Goal: Find contact information: Find contact information

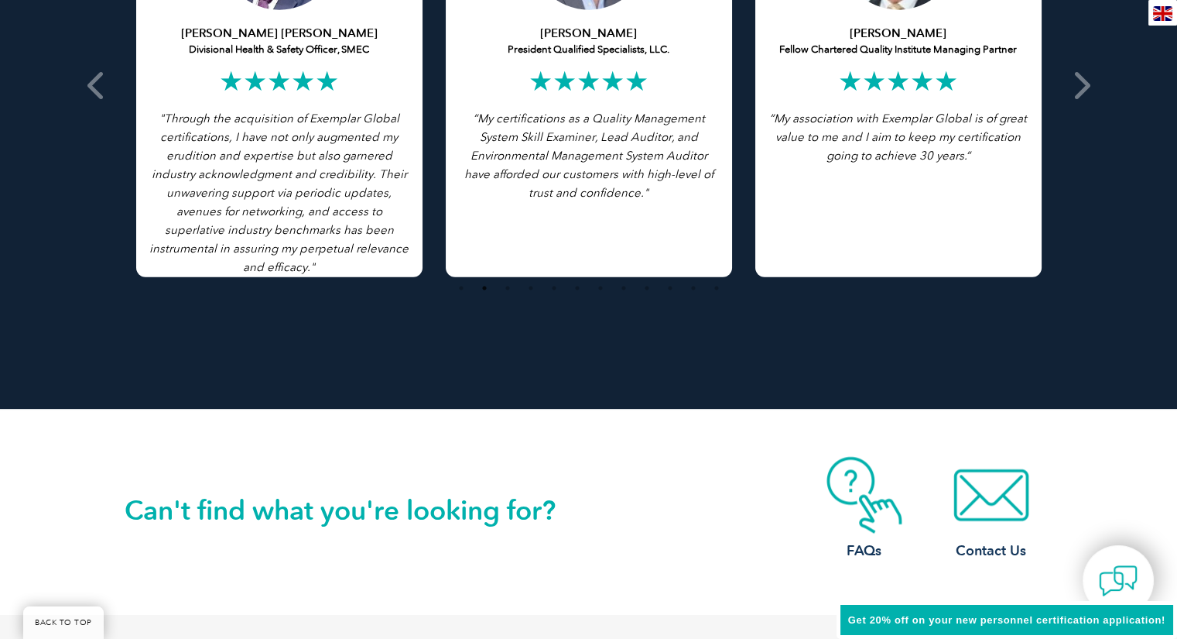
scroll to position [3609, 0]
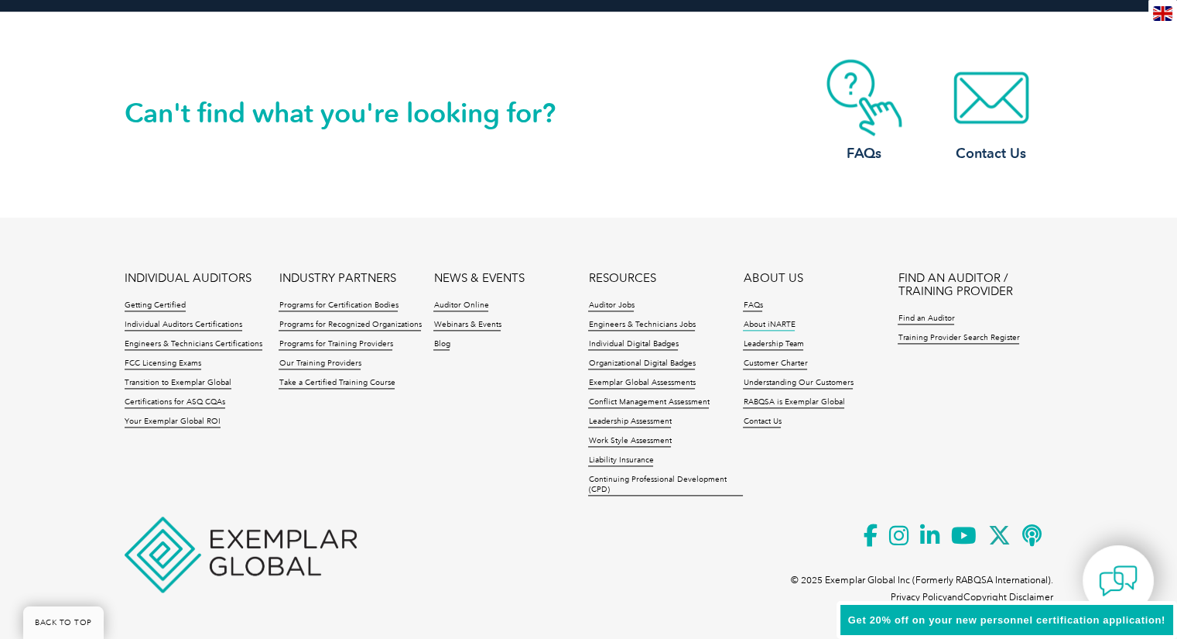
click at [767, 322] on link "About iNARTE" at bounding box center [769, 325] width 52 height 11
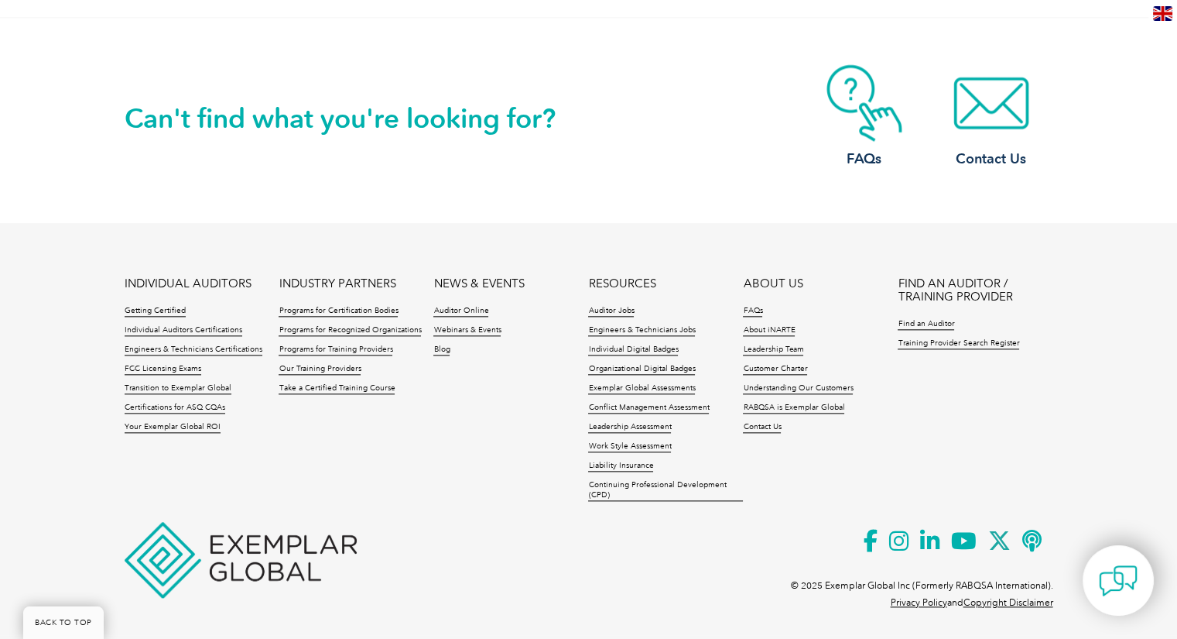
scroll to position [3355, 0]
click at [772, 425] on link "Contact Us" at bounding box center [762, 427] width 38 height 11
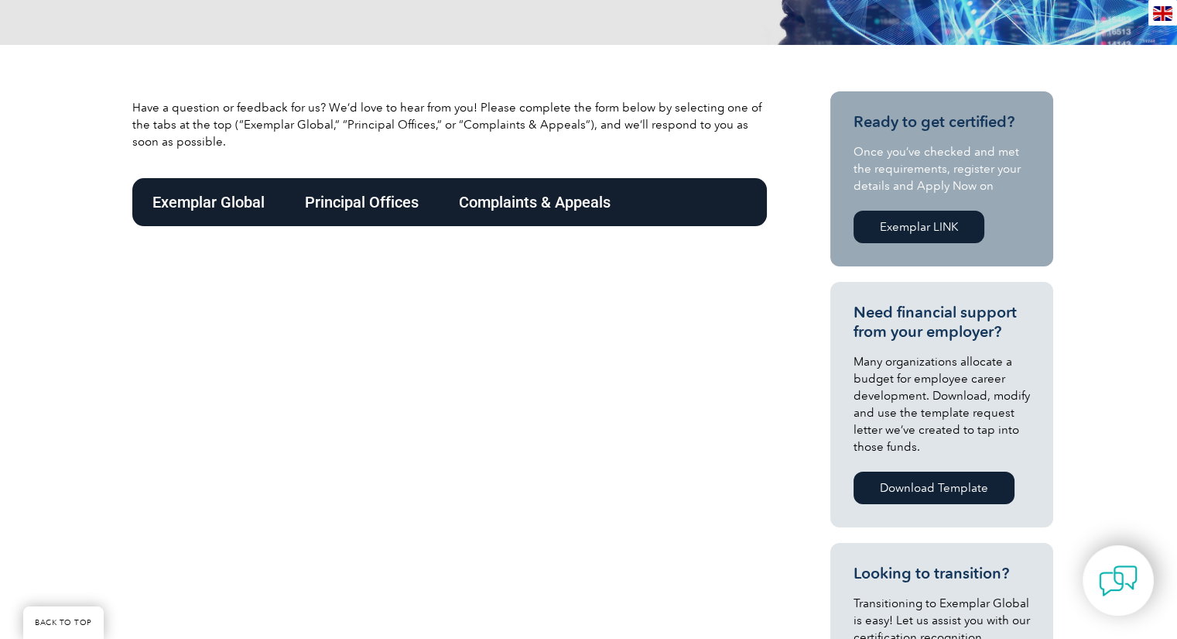
scroll to position [303, 0]
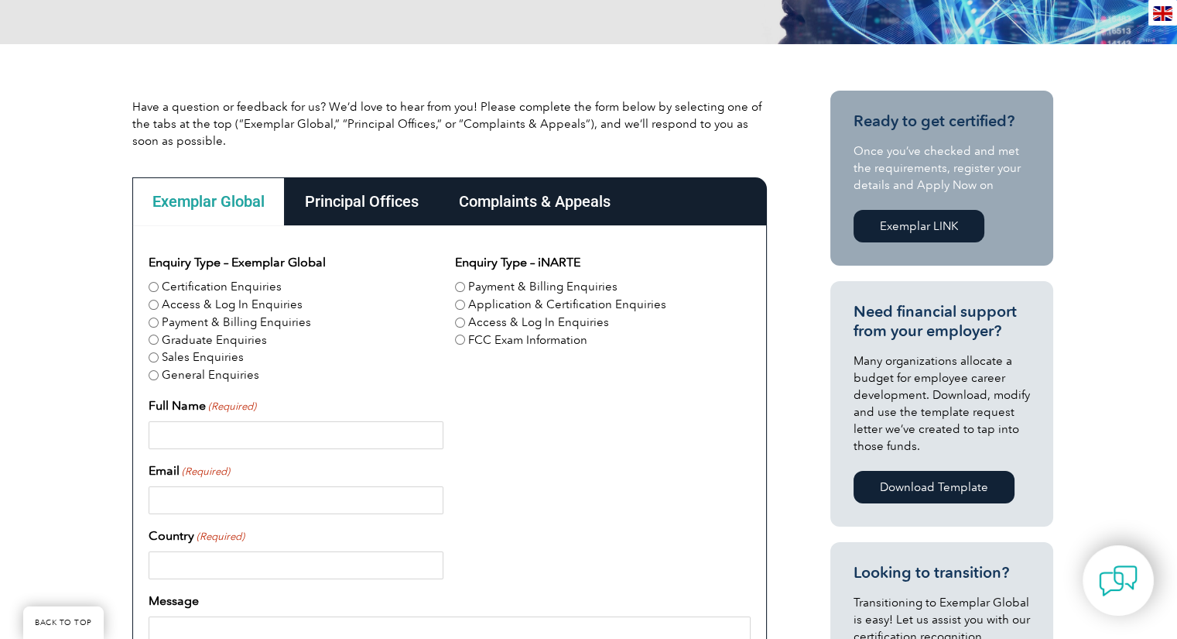
click at [376, 203] on div "Principal Offices" at bounding box center [362, 201] width 154 height 48
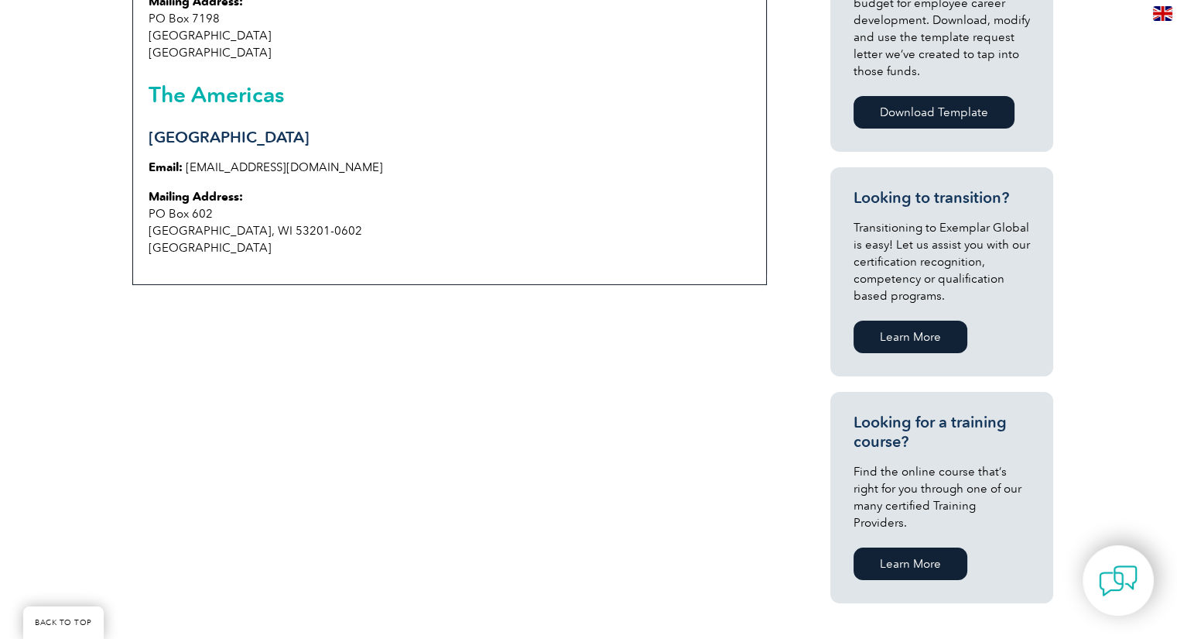
scroll to position [678, 0]
drag, startPoint x: 146, startPoint y: 212, endPoint x: 242, endPoint y: 212, distance: 96.0
click at [242, 212] on div "Asia Pacific Sydney Email: info@exemplarglobal.org Mailing Address: PO Box 7198…" at bounding box center [449, 68] width 635 height 434
copy p "PO Box 602"
